Goal: Task Accomplishment & Management: Manage account settings

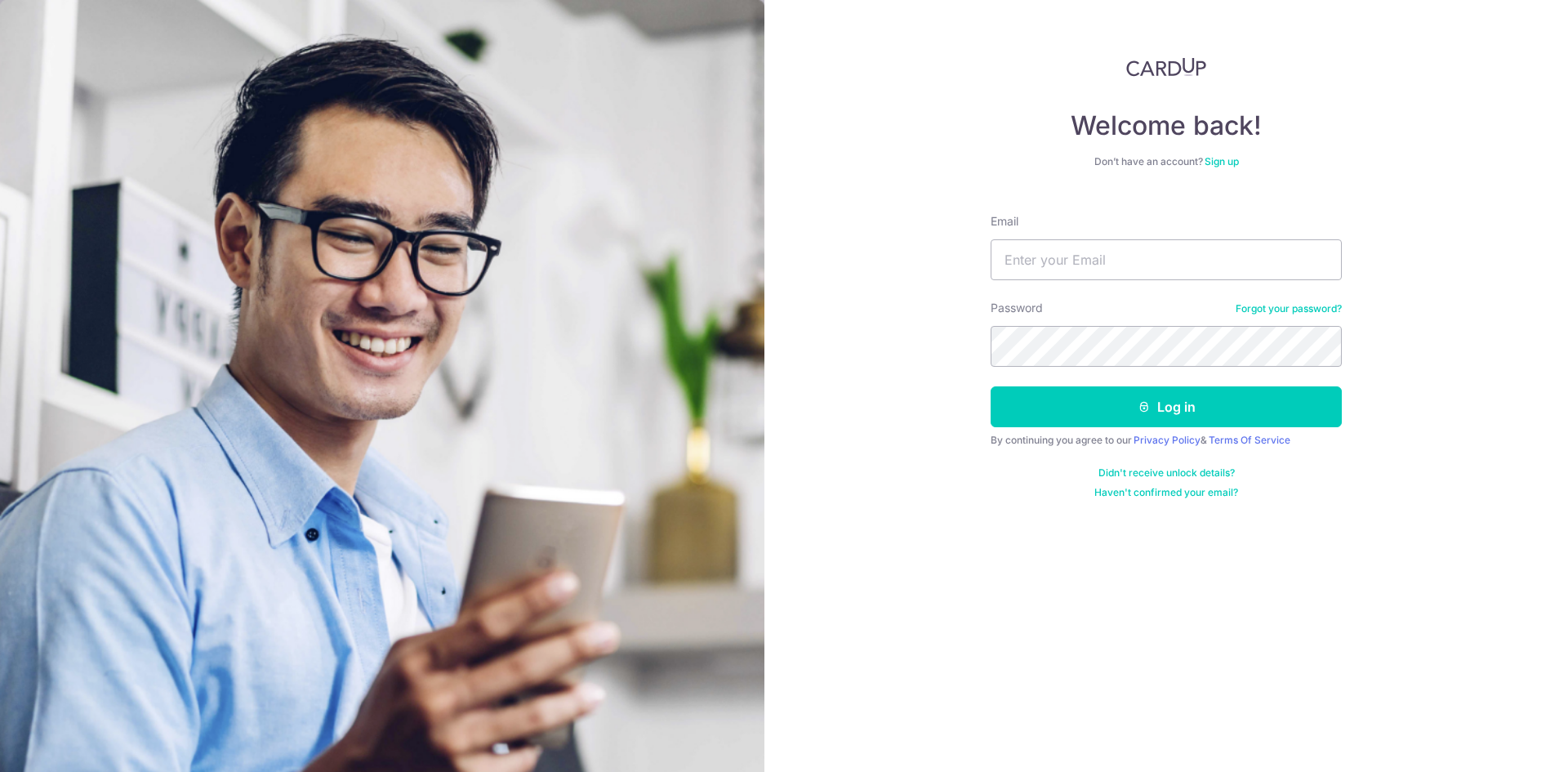
type input "k"
type input "j"
type input "[EMAIL_ADDRESS][DOMAIN_NAME]"
click at [991, 386] on button "Log in" at bounding box center [1166, 406] width 351 height 41
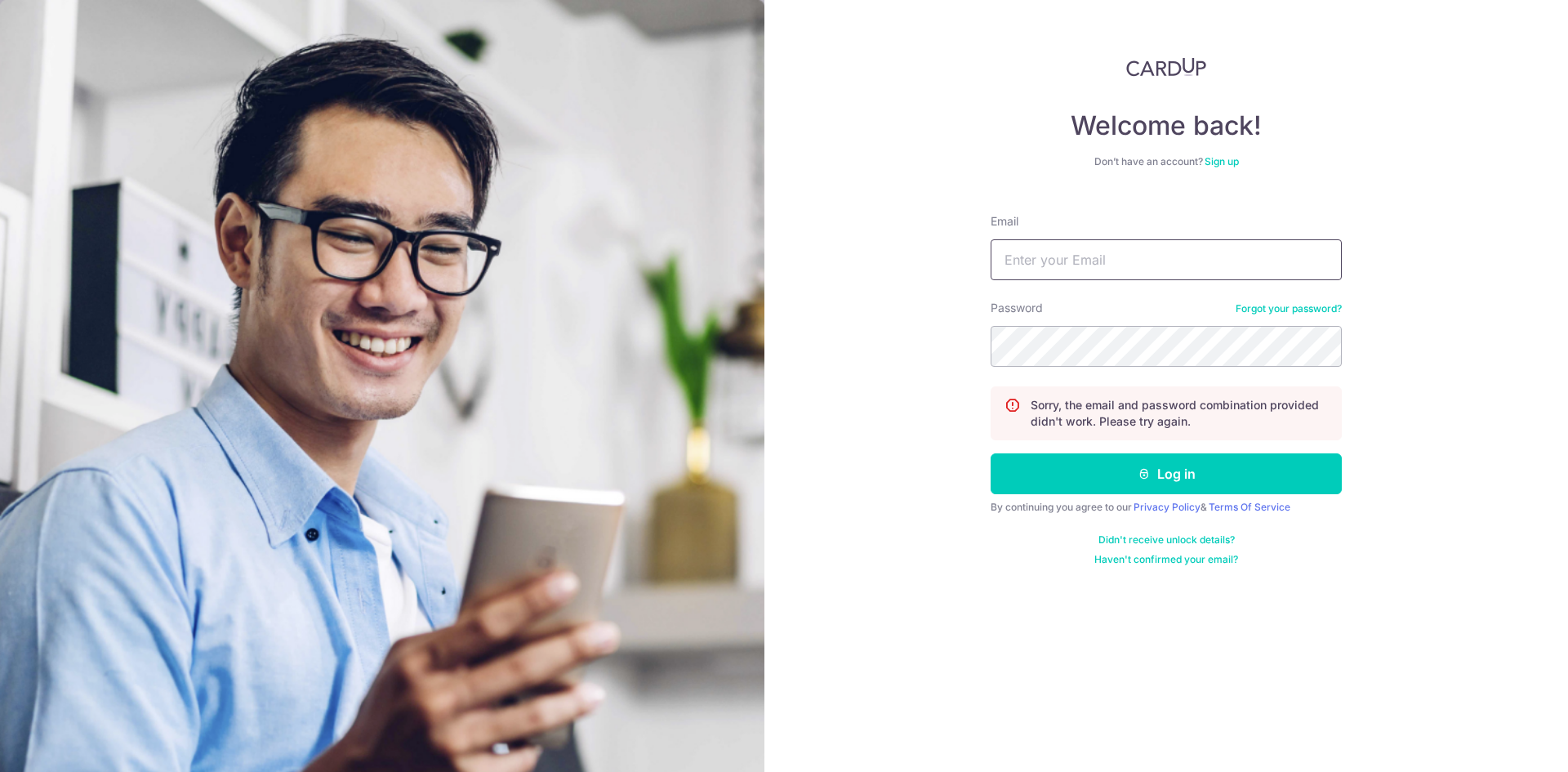
click at [1059, 261] on input "Email" at bounding box center [1166, 260] width 351 height 41
type input "[EMAIL_ADDRESS][DOMAIN_NAME]"
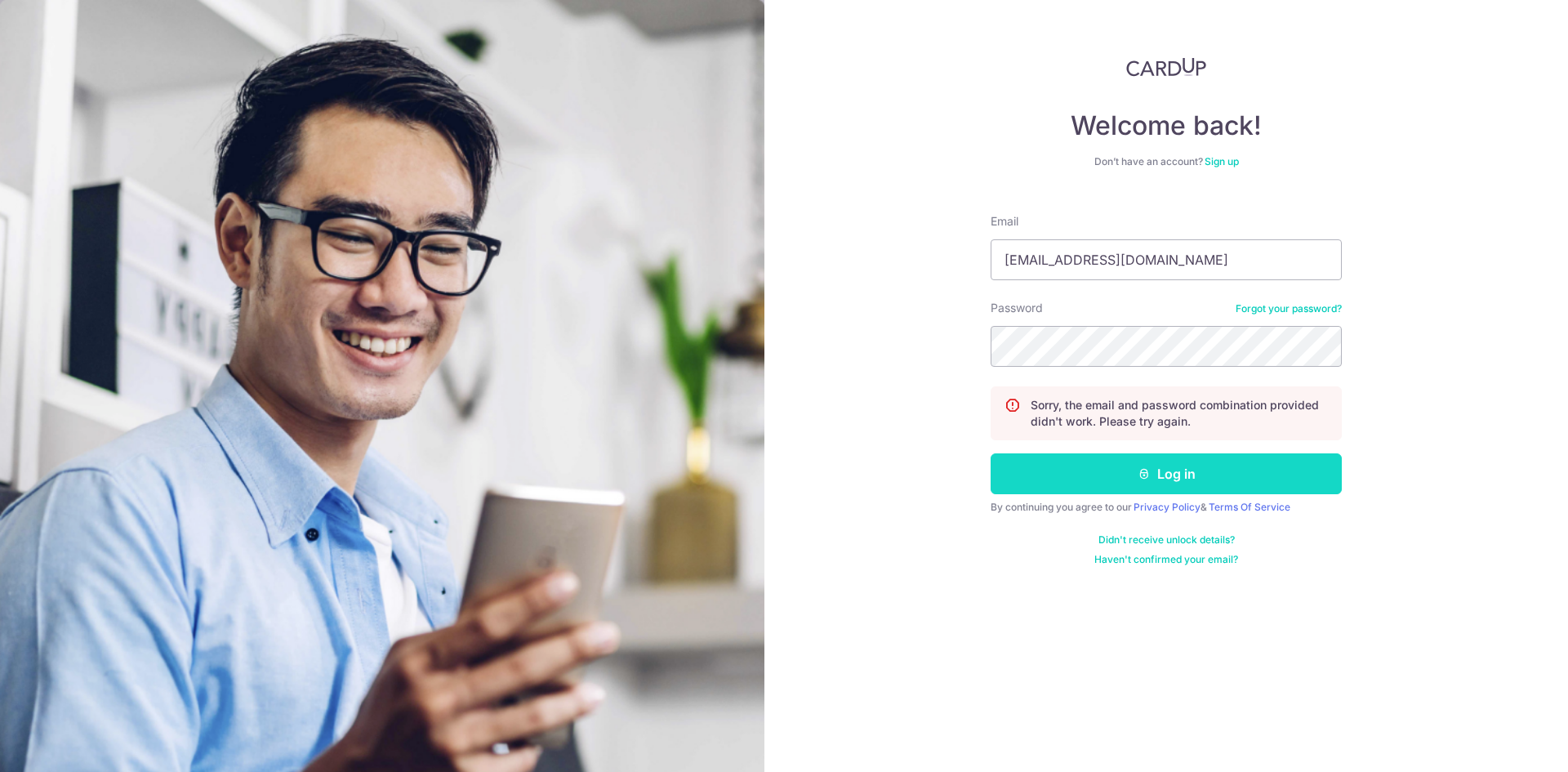
click at [1169, 476] on button "Log in" at bounding box center [1166, 473] width 351 height 41
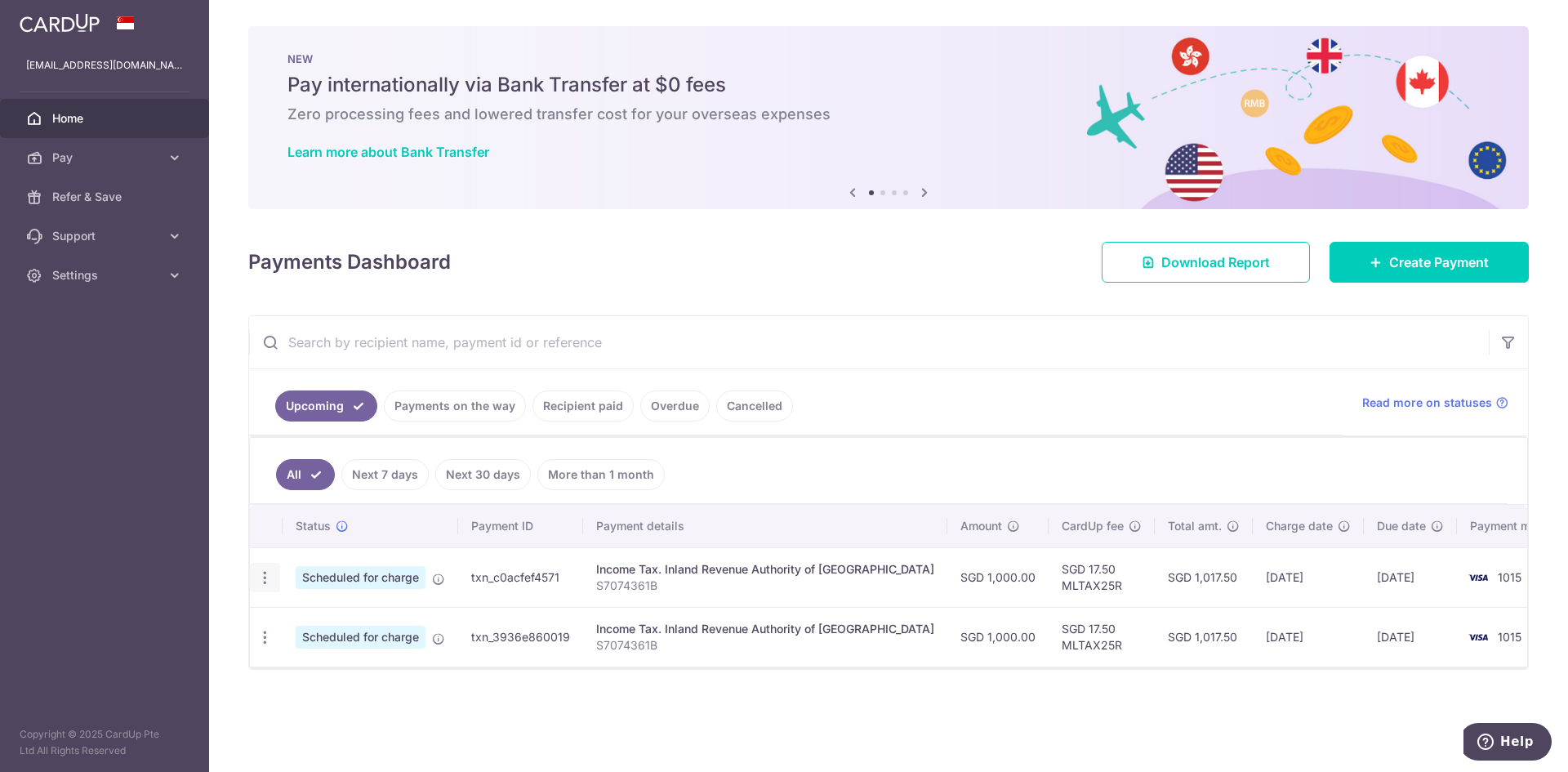
click at [267, 582] on icon "button" at bounding box center [264, 577] width 17 height 17
click at [339, 657] on span "Cancel payment" at bounding box center [352, 661] width 110 height 19
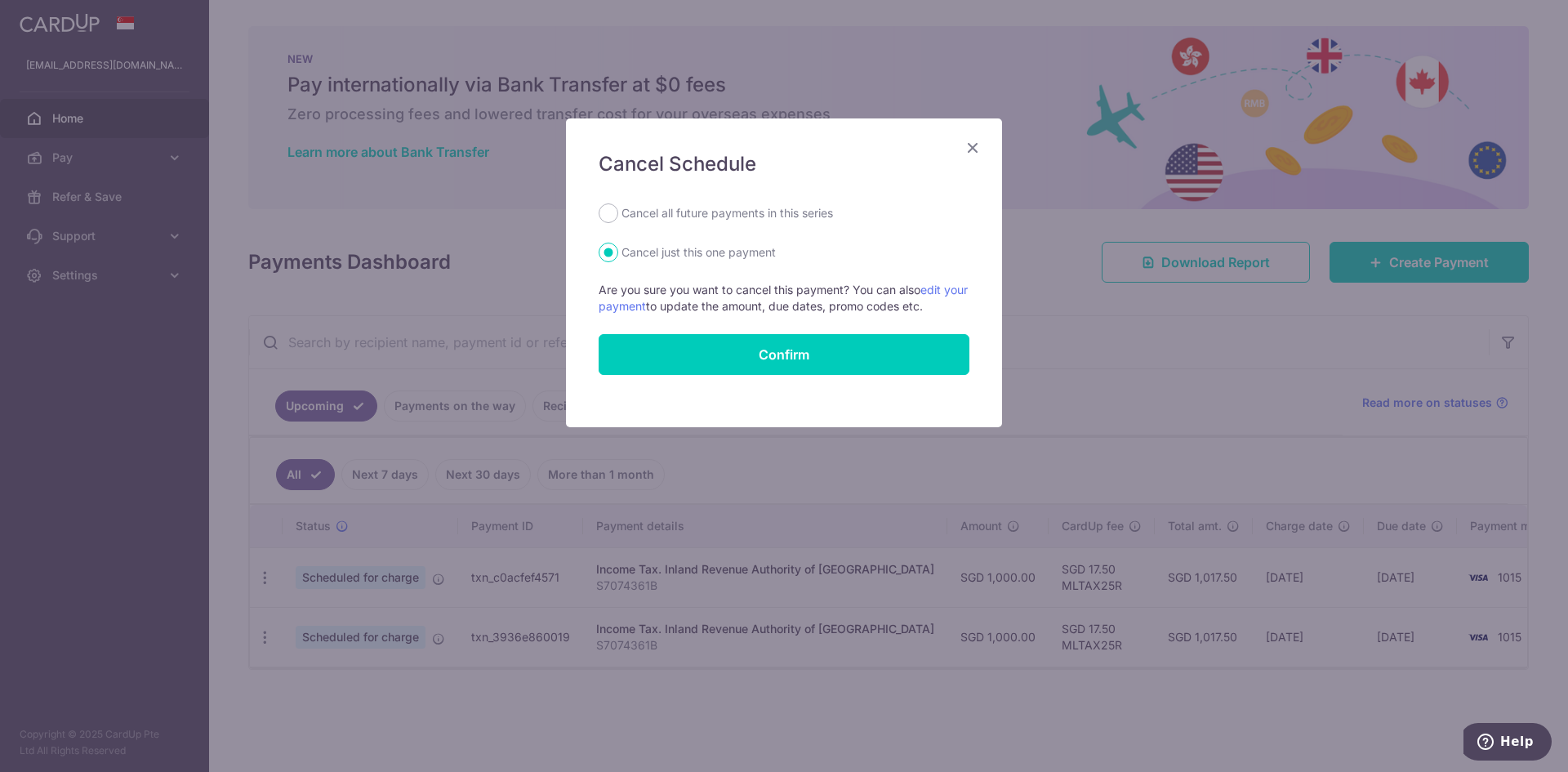
click at [599, 207] on div "Cancel all future payments in this series" at bounding box center [783, 212] width 371 height 19
click at [607, 210] on input "Cancel all future payments in this series" at bounding box center [607, 212] width 19 height 19
radio input "true"
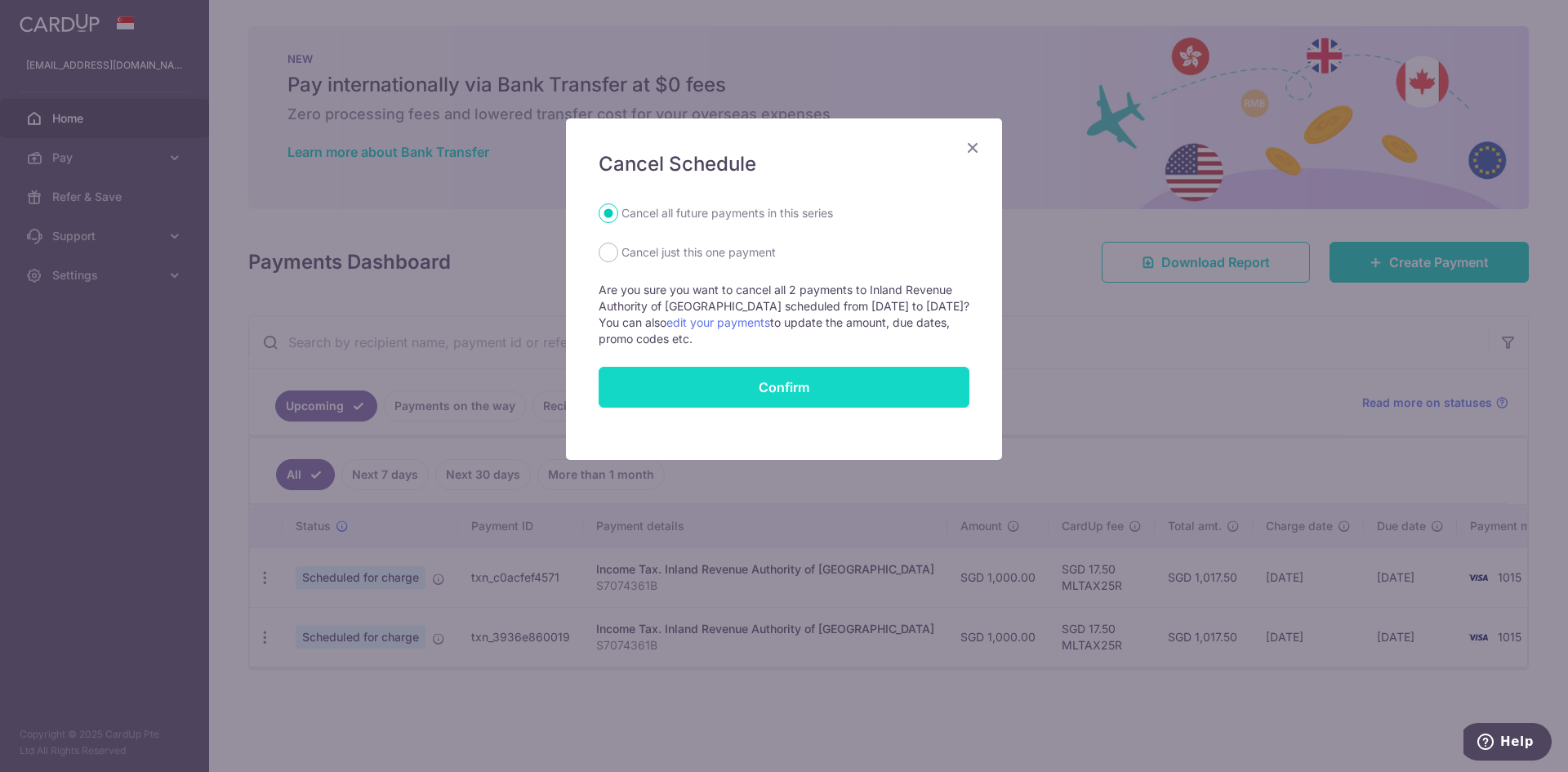
click at [788, 392] on button "Confirm" at bounding box center [783, 387] width 371 height 41
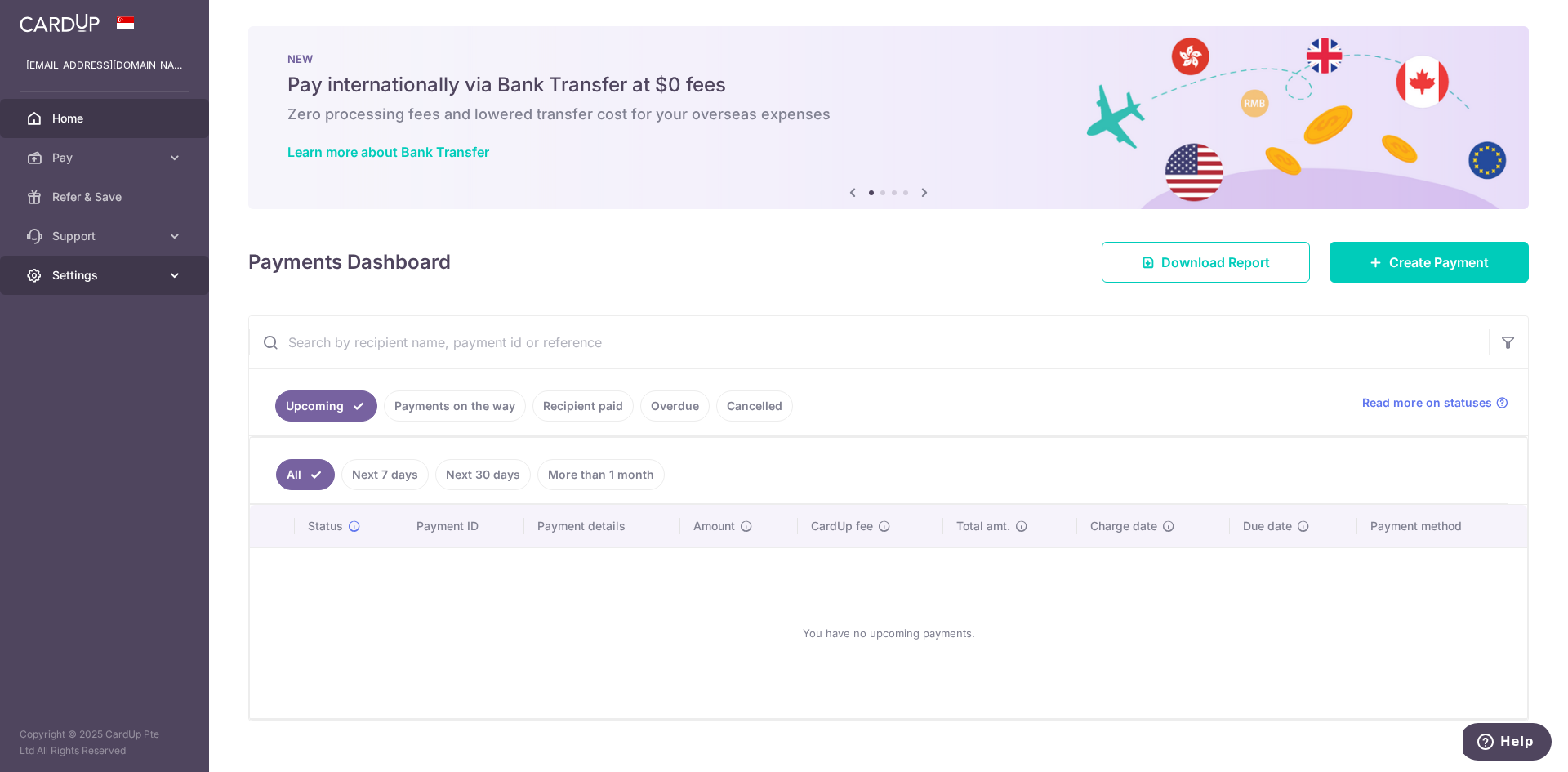
click at [178, 277] on icon at bounding box center [175, 275] width 16 height 16
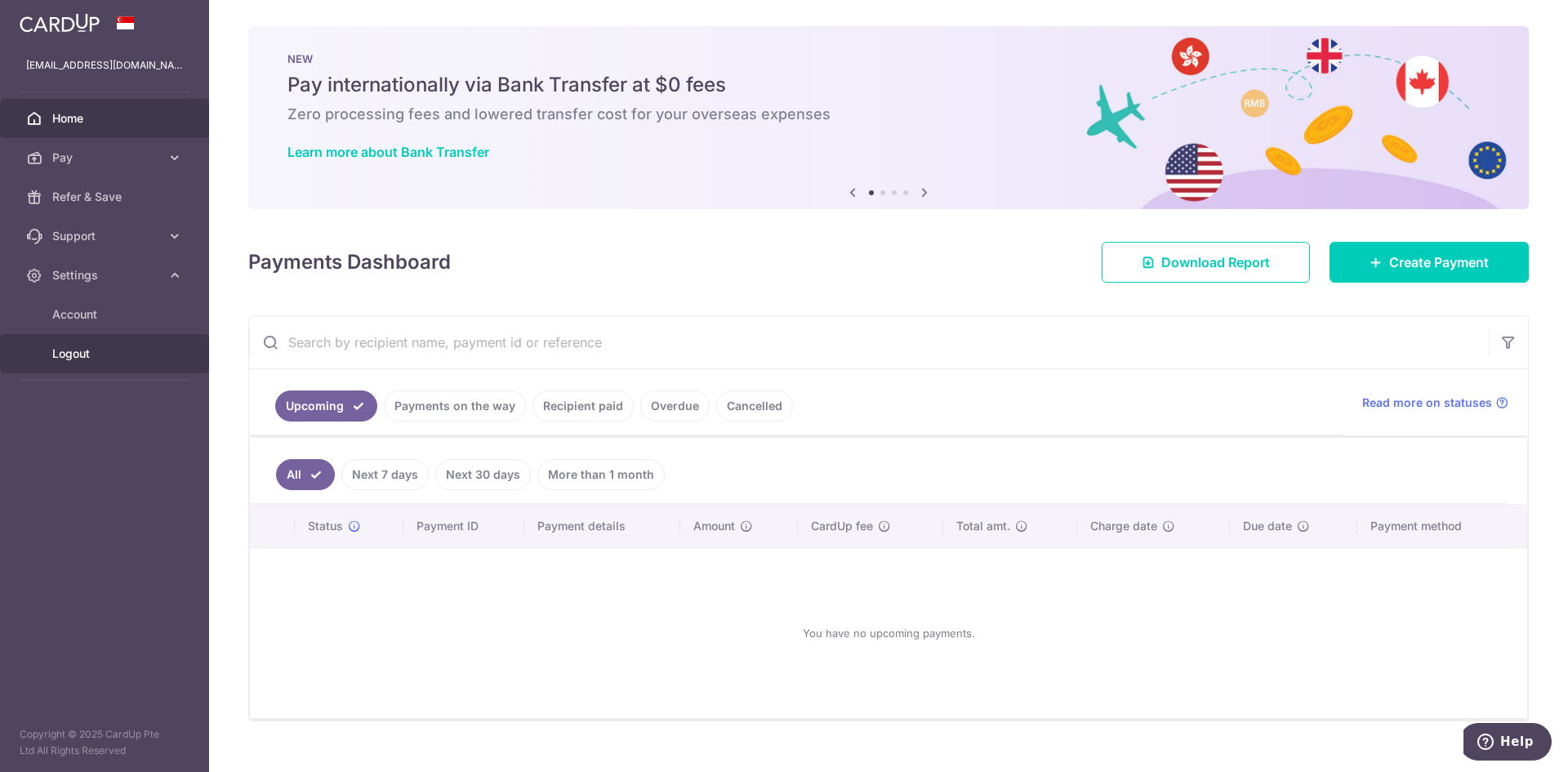
click at [71, 354] on span "Logout" at bounding box center [106, 354] width 108 height 16
